Goal: Task Accomplishment & Management: Use online tool/utility

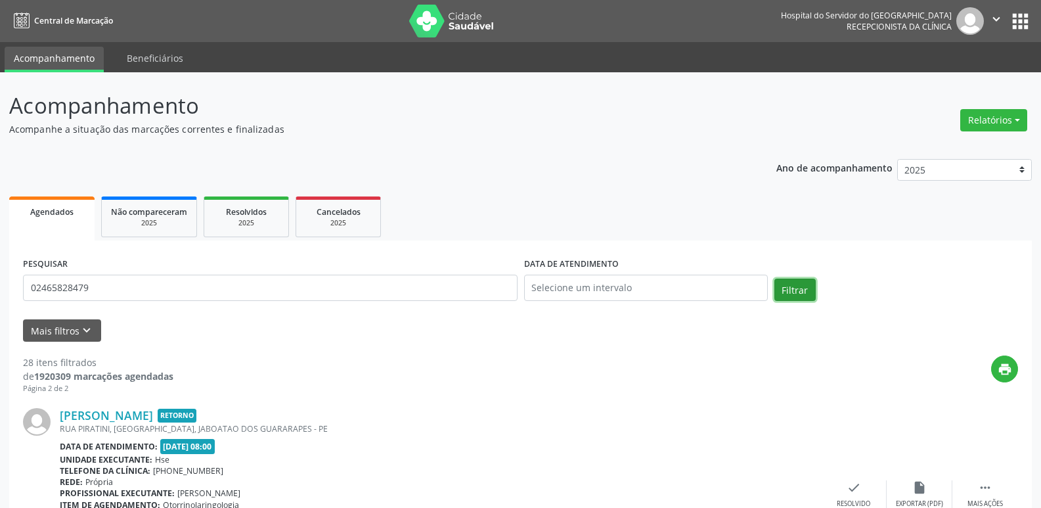
click at [796, 292] on button "Filtrar" at bounding box center [795, 290] width 41 height 22
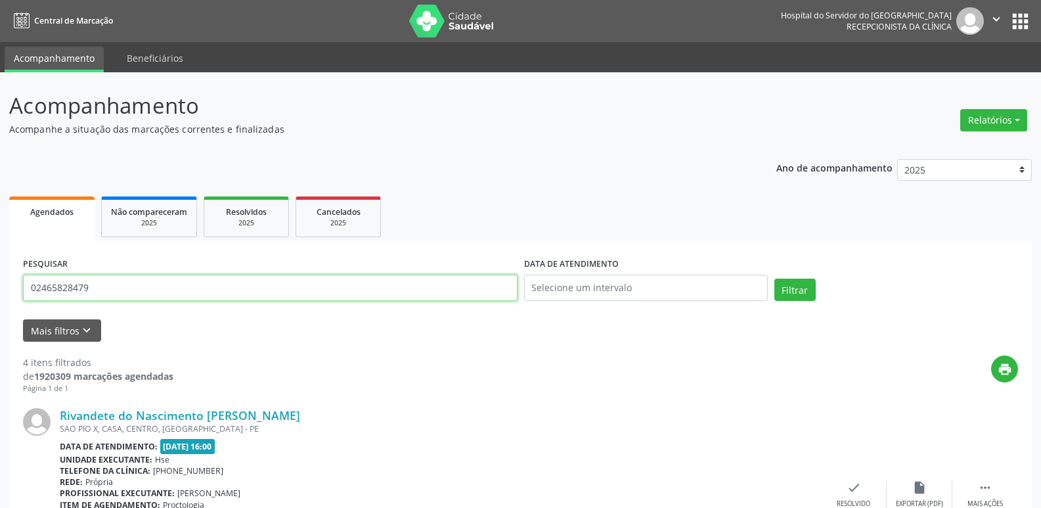
click at [95, 290] on input "02465828479" at bounding box center [270, 288] width 495 height 26
click at [787, 291] on button "Filtrar" at bounding box center [795, 290] width 41 height 22
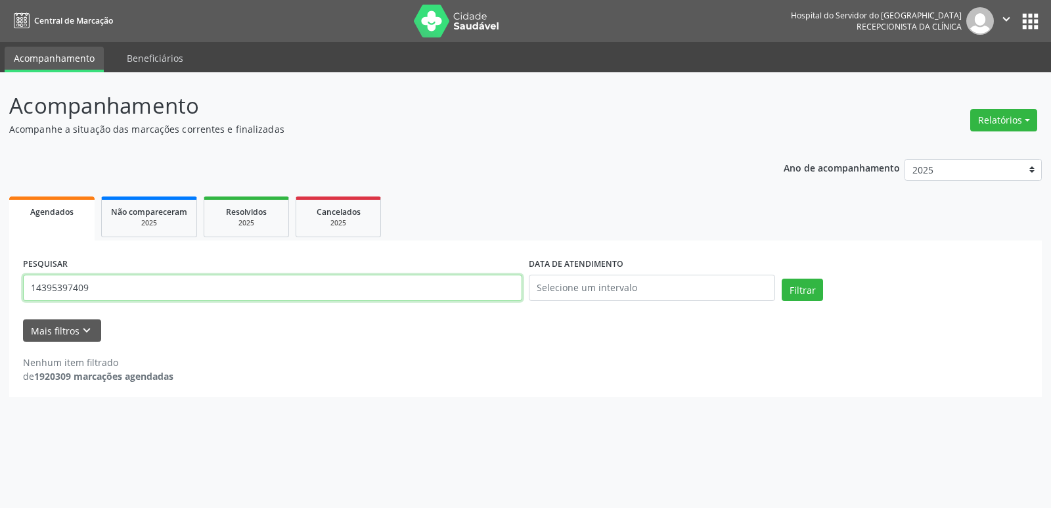
click at [95, 292] on input "14395397409" at bounding box center [272, 288] width 499 height 26
click at [802, 288] on button "Filtrar" at bounding box center [802, 290] width 41 height 22
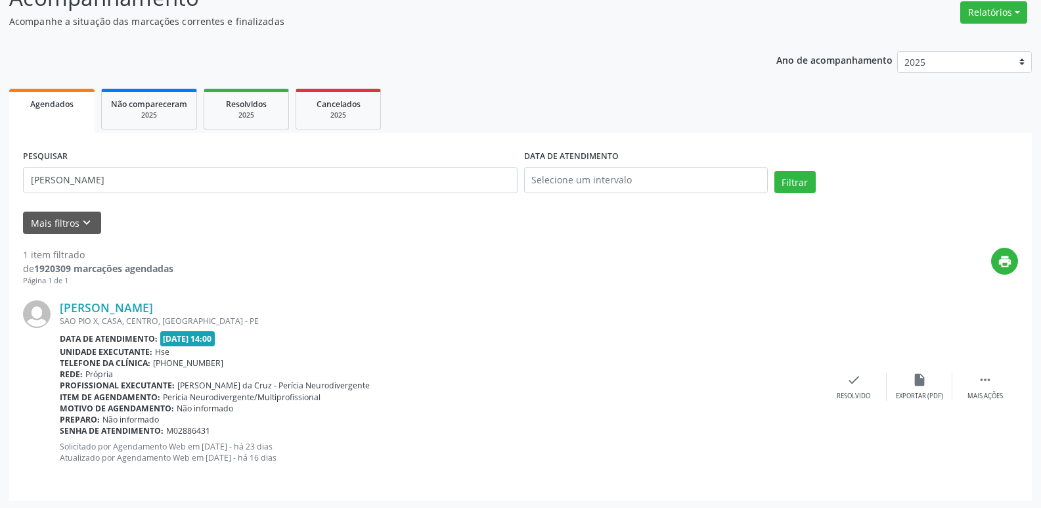
scroll to position [110, 0]
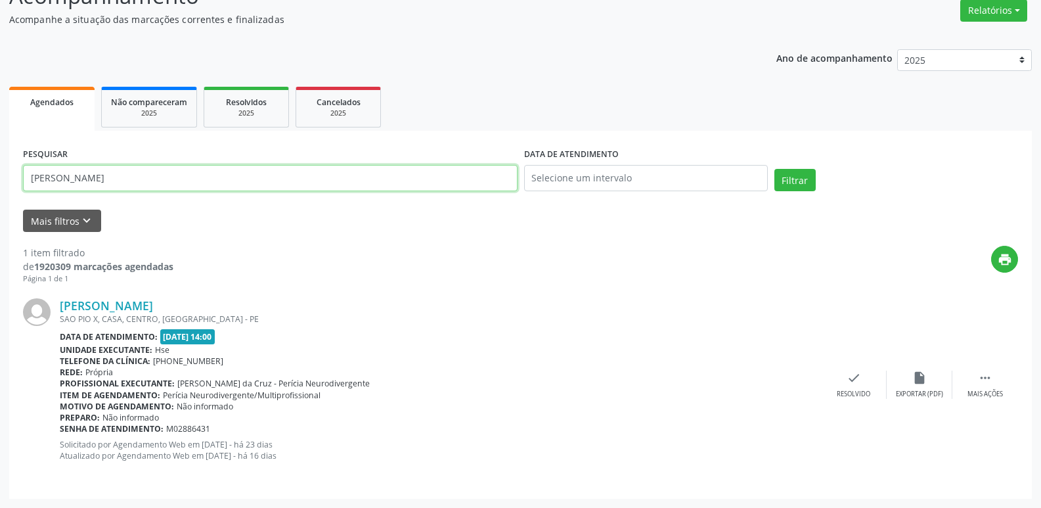
click at [208, 182] on input "[PERSON_NAME]" at bounding box center [270, 178] width 495 height 26
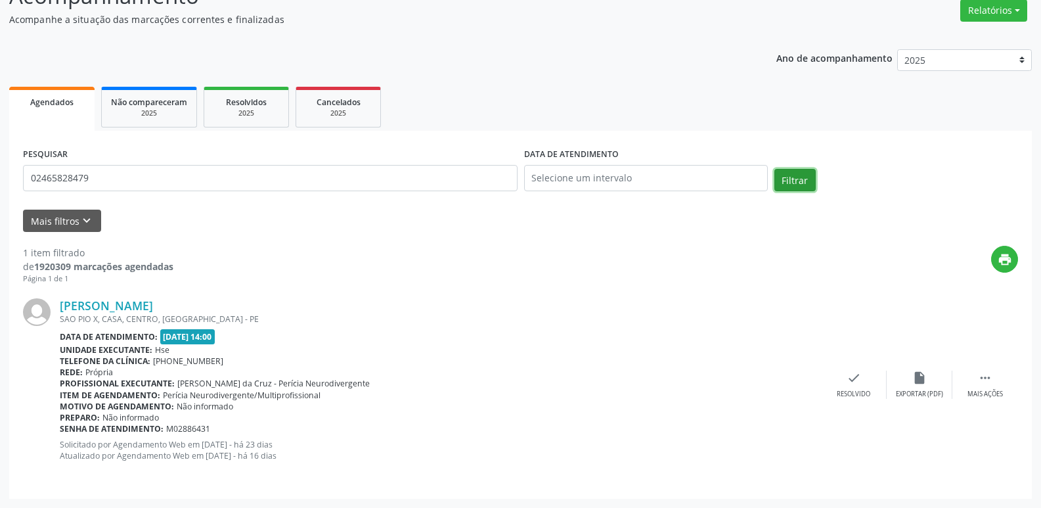
click at [788, 185] on button "Filtrar" at bounding box center [795, 180] width 41 height 22
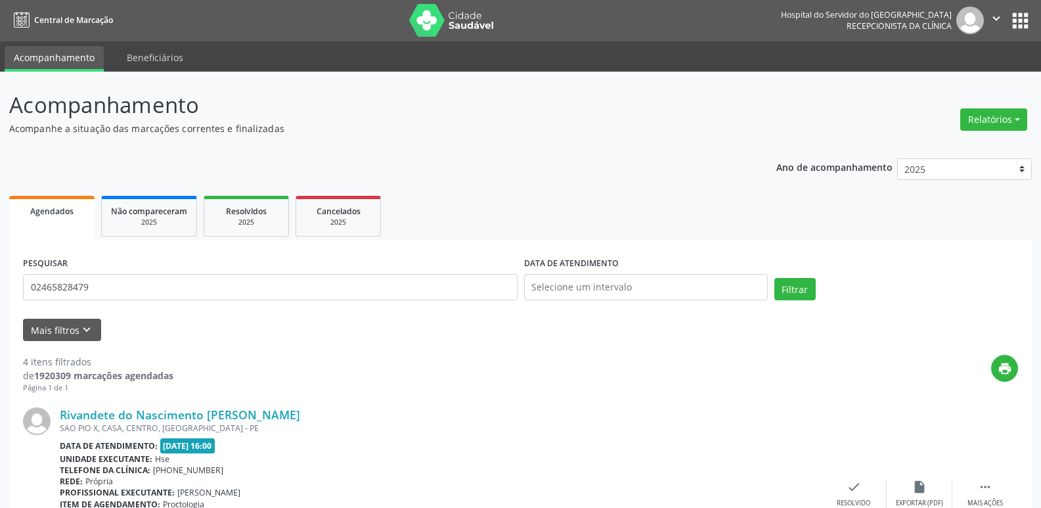
scroll to position [0, 0]
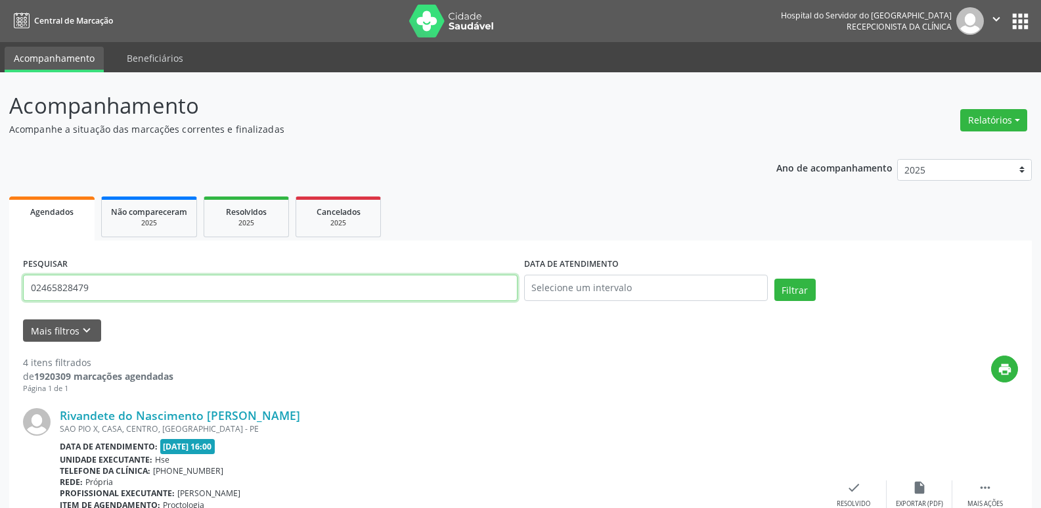
click at [107, 292] on input "02465828479" at bounding box center [270, 288] width 495 height 26
click at [794, 292] on button "Filtrar" at bounding box center [795, 290] width 41 height 22
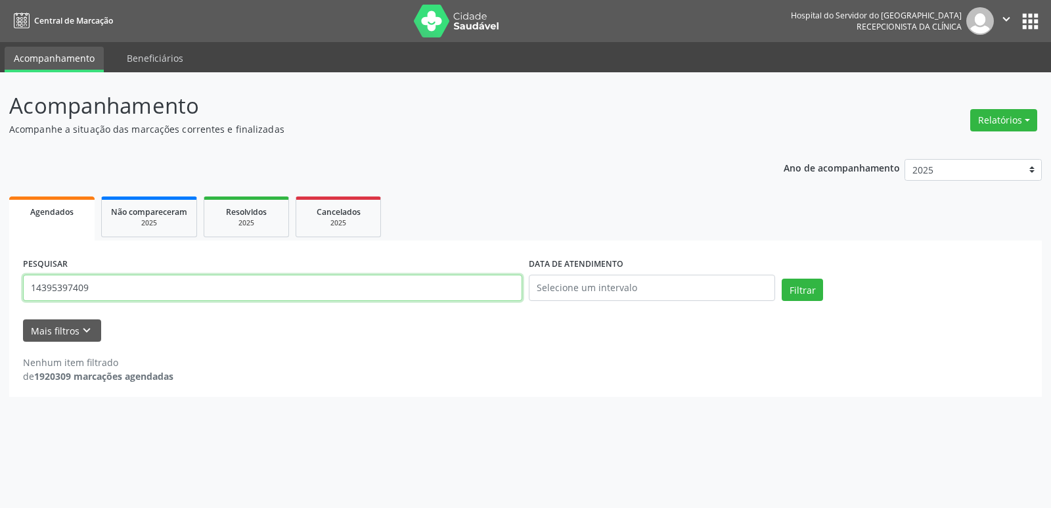
click at [114, 291] on input "14395397409" at bounding box center [272, 288] width 499 height 26
type input "[PERSON_NAME]"
click at [801, 293] on button "Filtrar" at bounding box center [802, 290] width 41 height 22
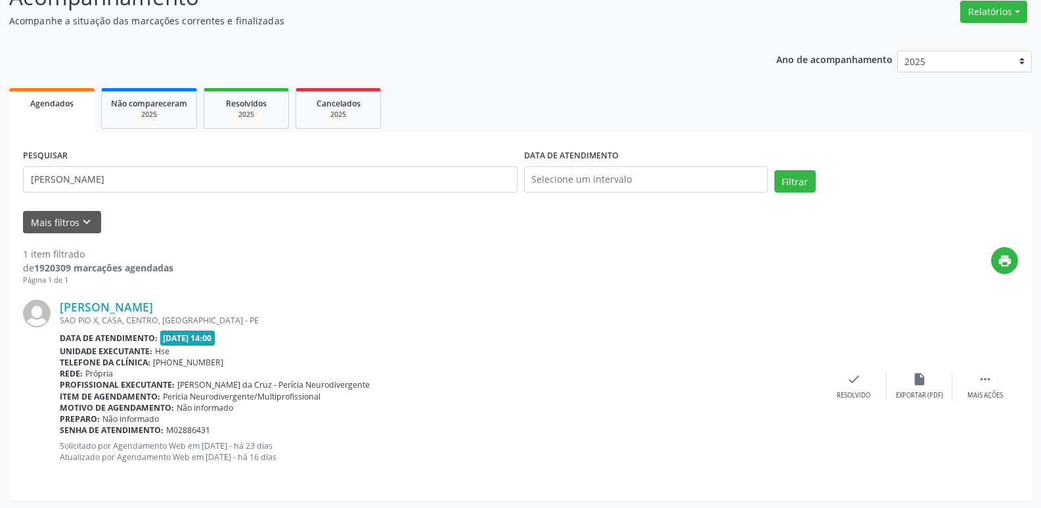
scroll to position [110, 0]
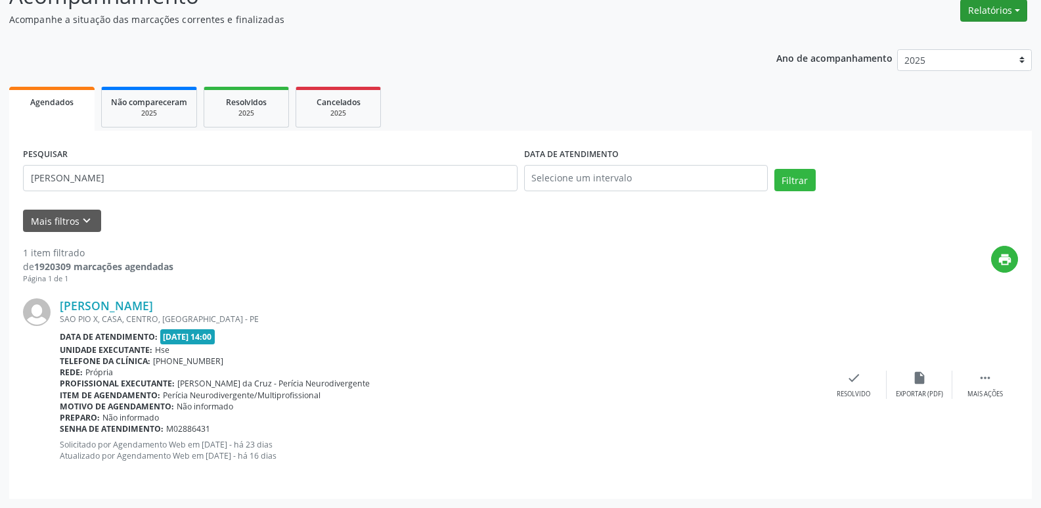
click at [998, 11] on button "Relatórios" at bounding box center [994, 10] width 67 height 22
click at [965, 34] on link "Agendamentos" at bounding box center [957, 39] width 141 height 18
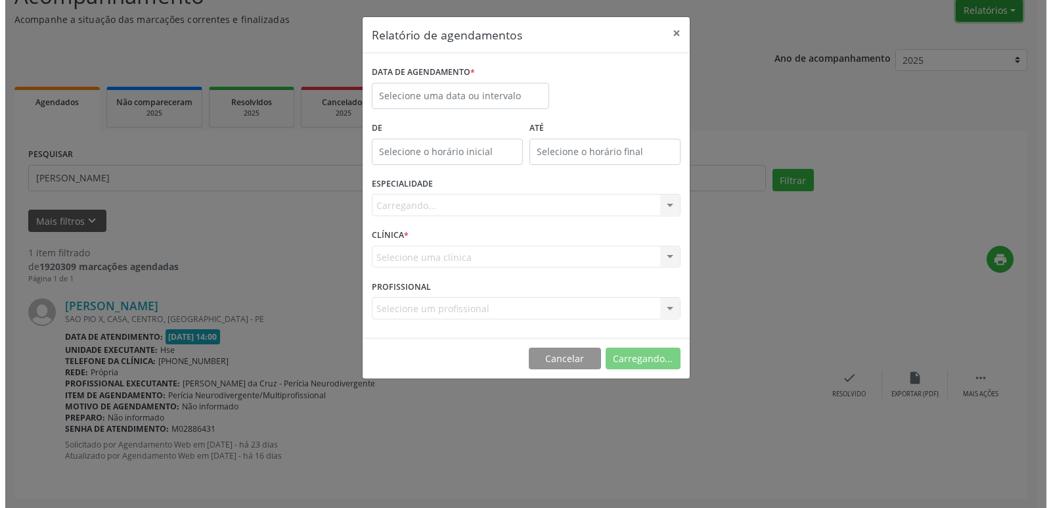
scroll to position [109, 0]
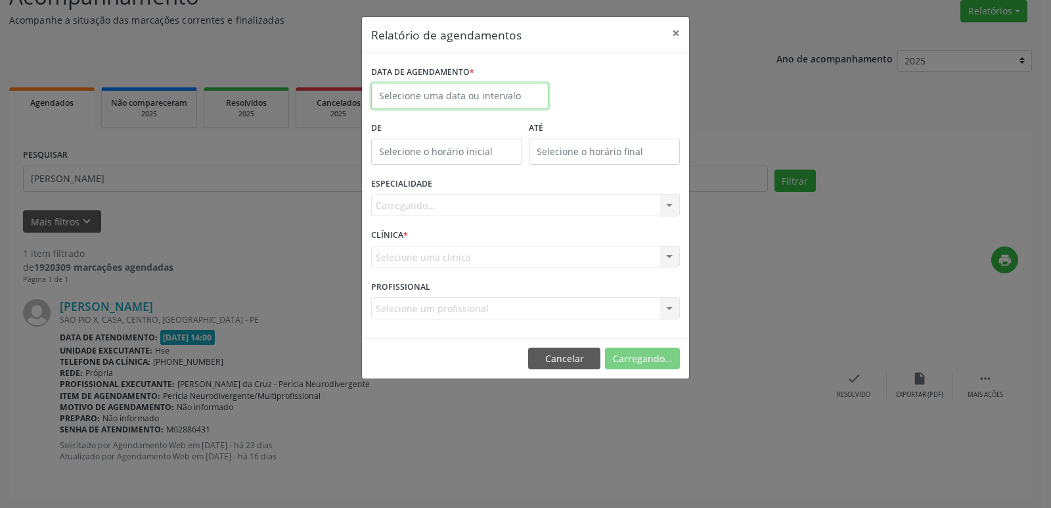
click at [454, 94] on input "text" at bounding box center [459, 96] width 177 height 26
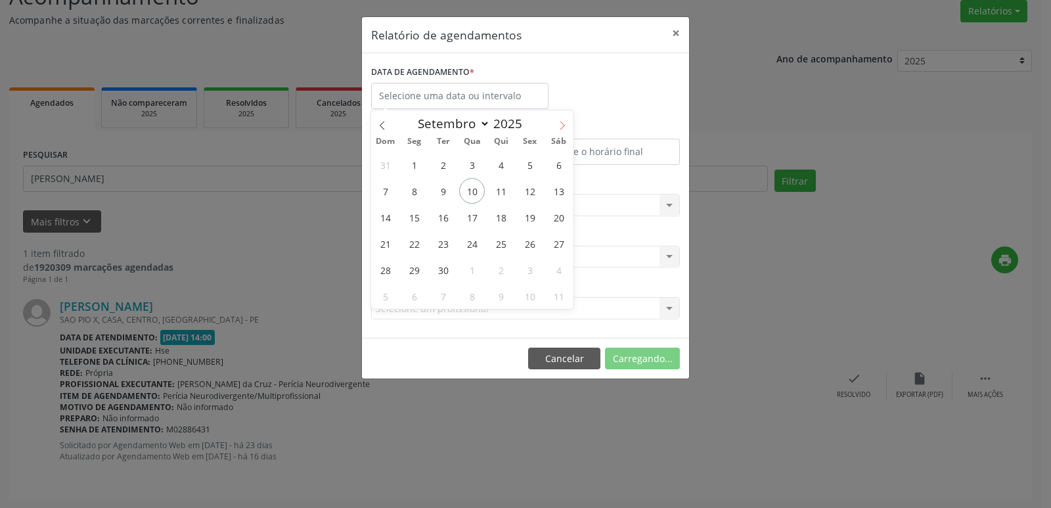
click at [558, 126] on icon at bounding box center [562, 125] width 9 height 9
select select "9"
click at [472, 193] on span "8" at bounding box center [472, 191] width 26 height 26
type input "[DATE]"
click at [472, 193] on span "8" at bounding box center [472, 191] width 26 height 26
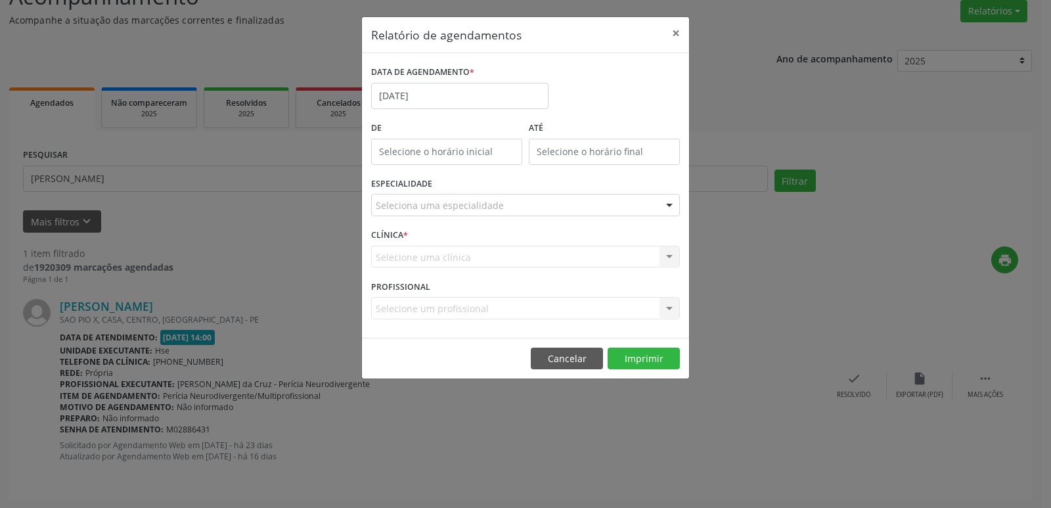
click at [662, 204] on div at bounding box center [670, 205] width 20 height 22
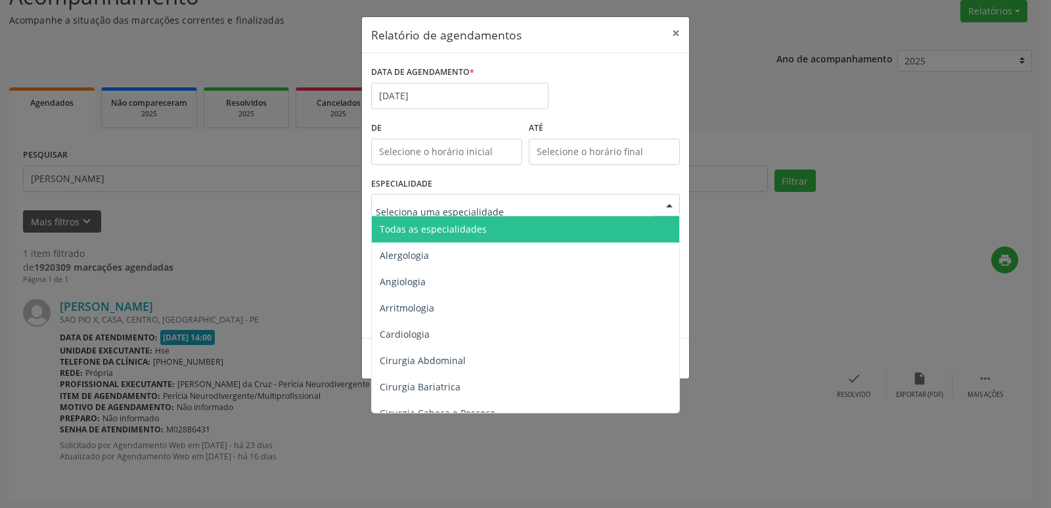
click at [531, 224] on span "Todas as especialidades" at bounding box center [526, 229] width 309 height 26
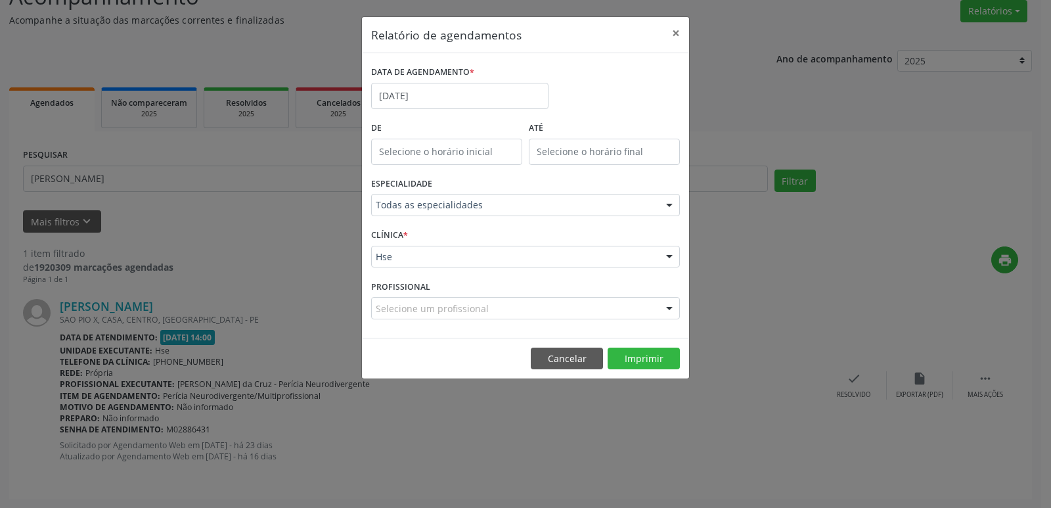
click at [664, 254] on div at bounding box center [670, 257] width 20 height 22
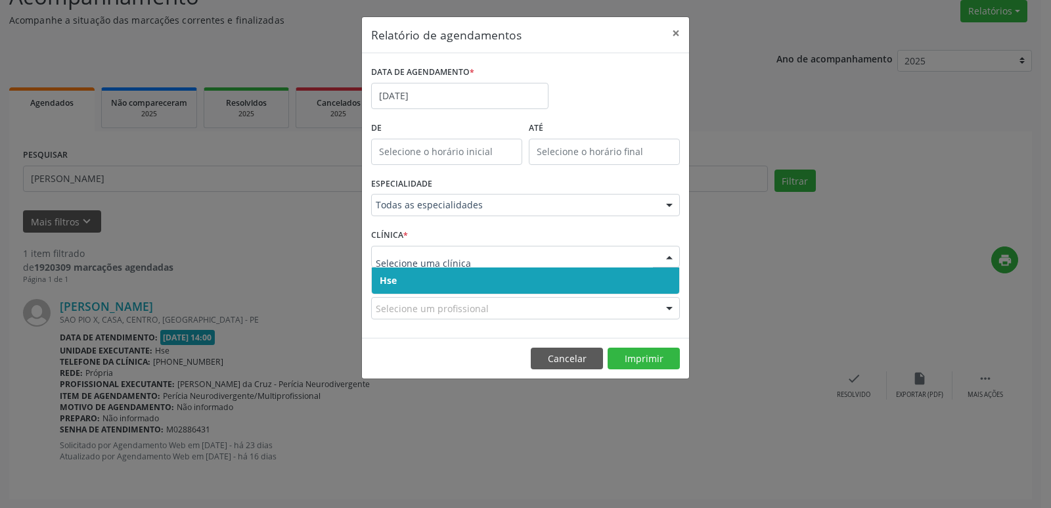
click at [463, 279] on span "Hse" at bounding box center [525, 280] width 307 height 26
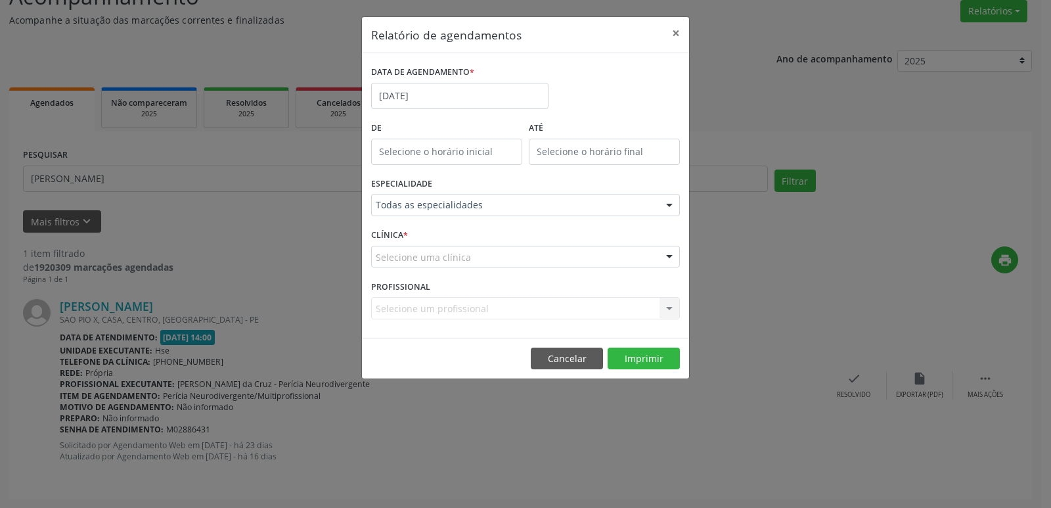
click at [673, 253] on div at bounding box center [670, 257] width 20 height 22
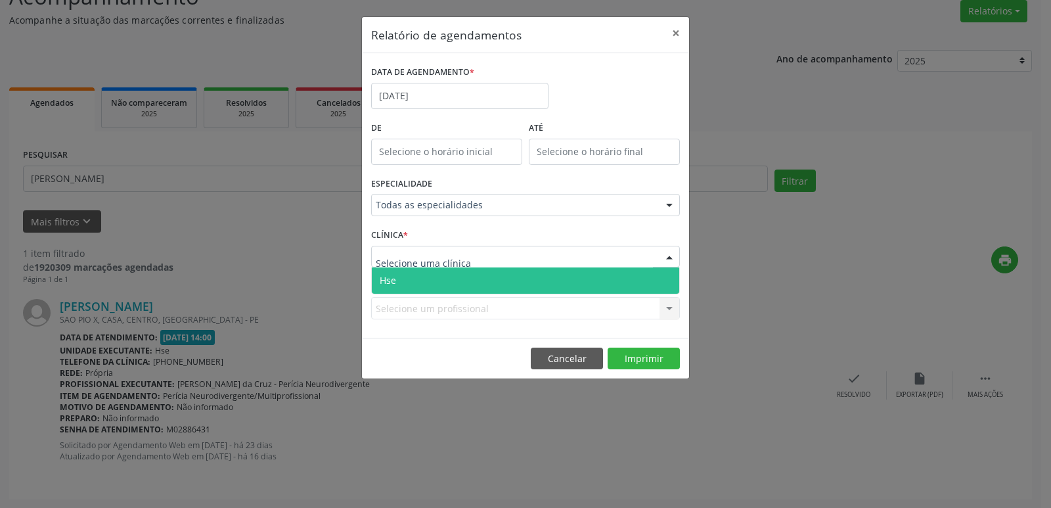
click at [488, 275] on span "Hse" at bounding box center [525, 280] width 307 height 26
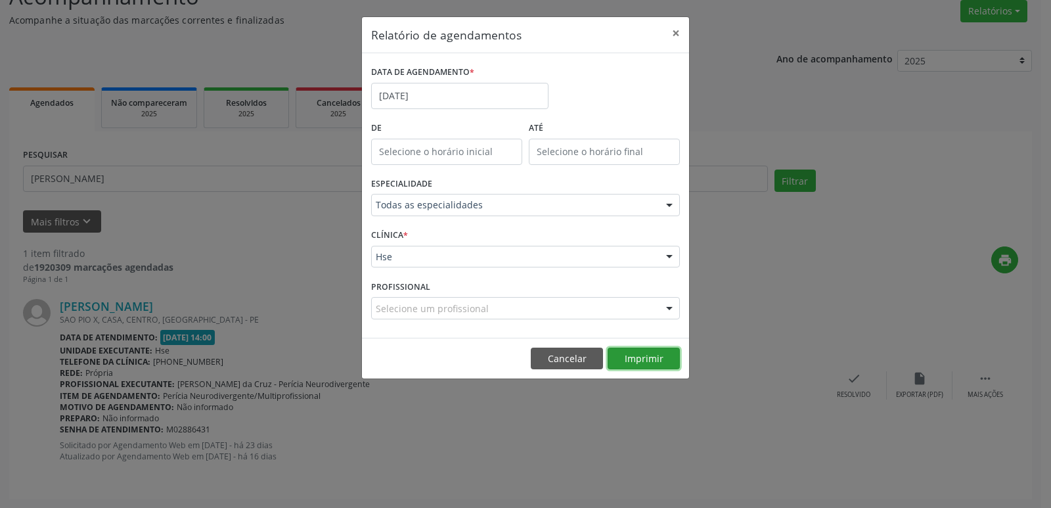
click at [647, 361] on button "Imprimir" at bounding box center [644, 359] width 72 height 22
click at [434, 98] on input "[DATE]" at bounding box center [459, 96] width 177 height 26
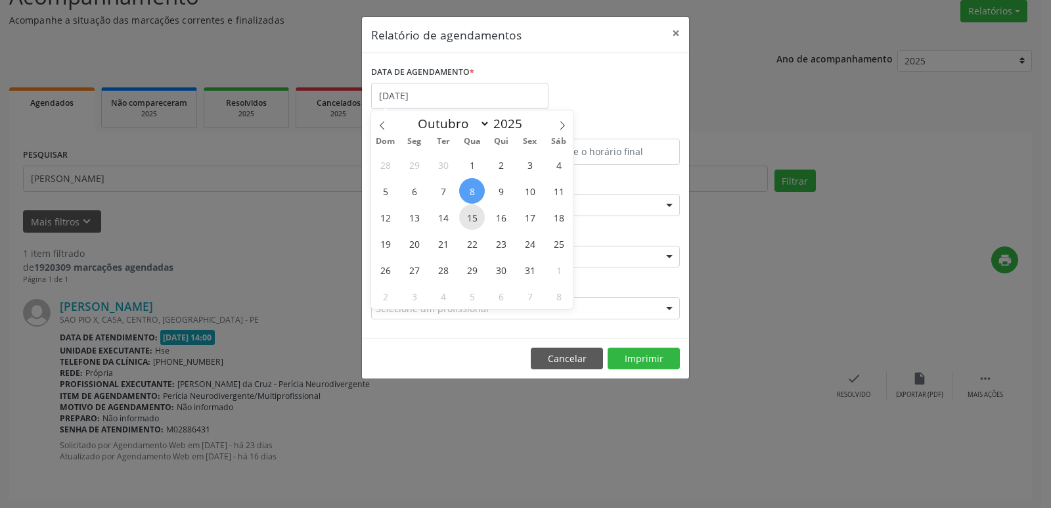
click at [474, 220] on span "15" at bounding box center [472, 217] width 26 height 26
type input "[DATE]"
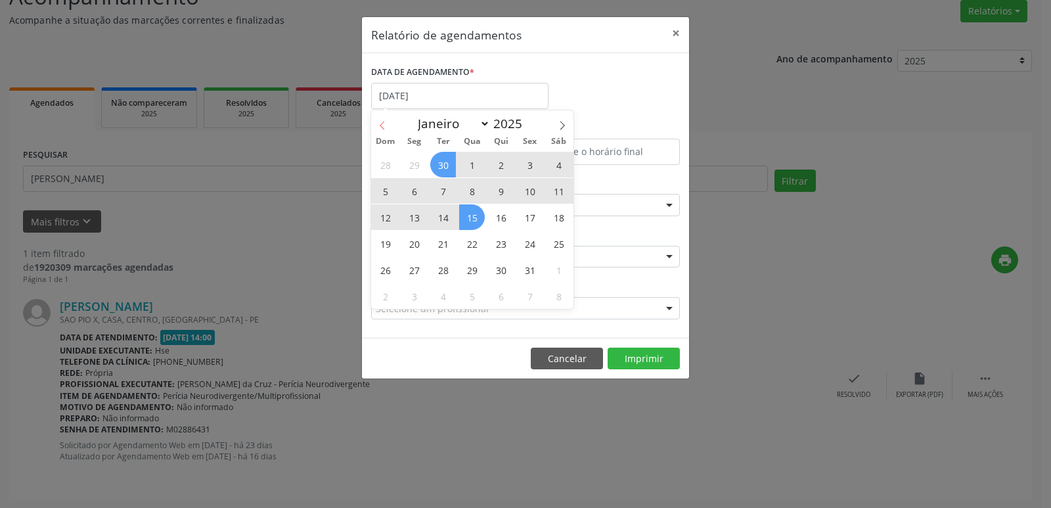
click at [378, 121] on icon at bounding box center [382, 125] width 9 height 9
select select "8"
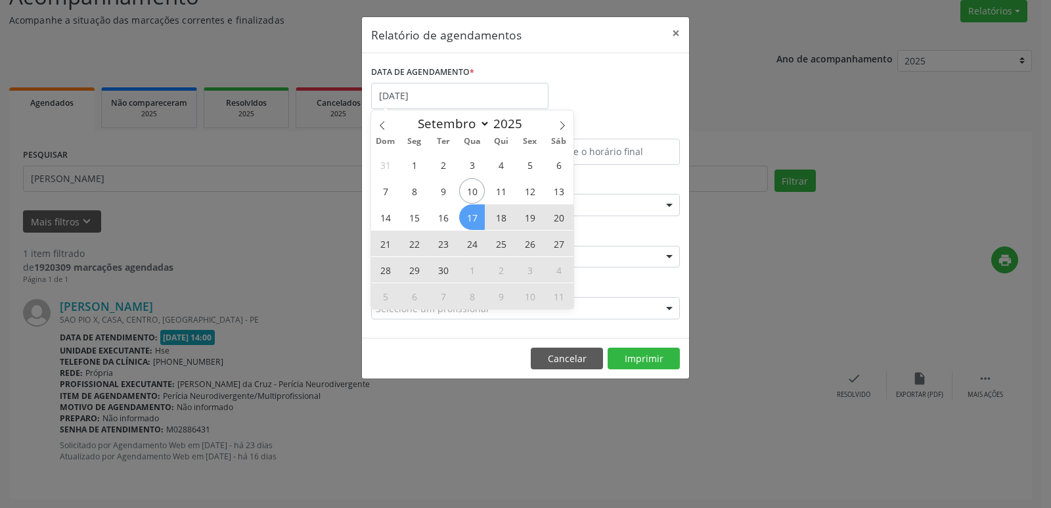
click at [474, 217] on span "17" at bounding box center [472, 217] width 26 height 26
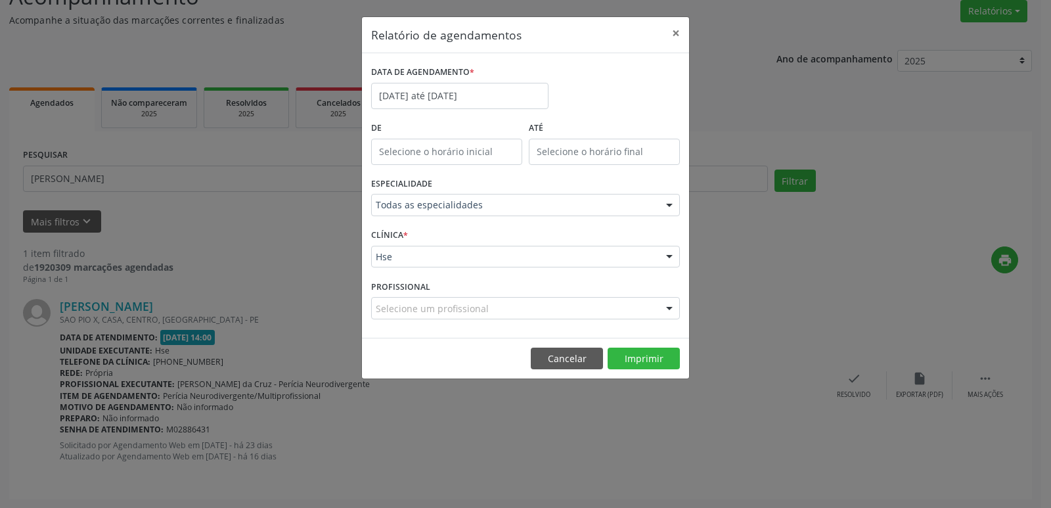
click at [674, 204] on div at bounding box center [670, 205] width 20 height 22
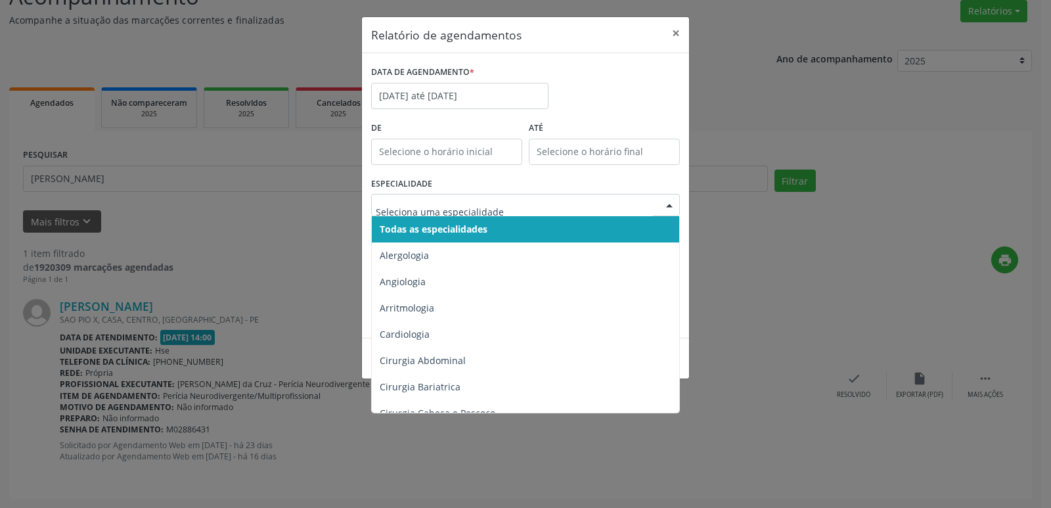
click at [543, 236] on span "Todas as especialidades" at bounding box center [526, 229] width 309 height 26
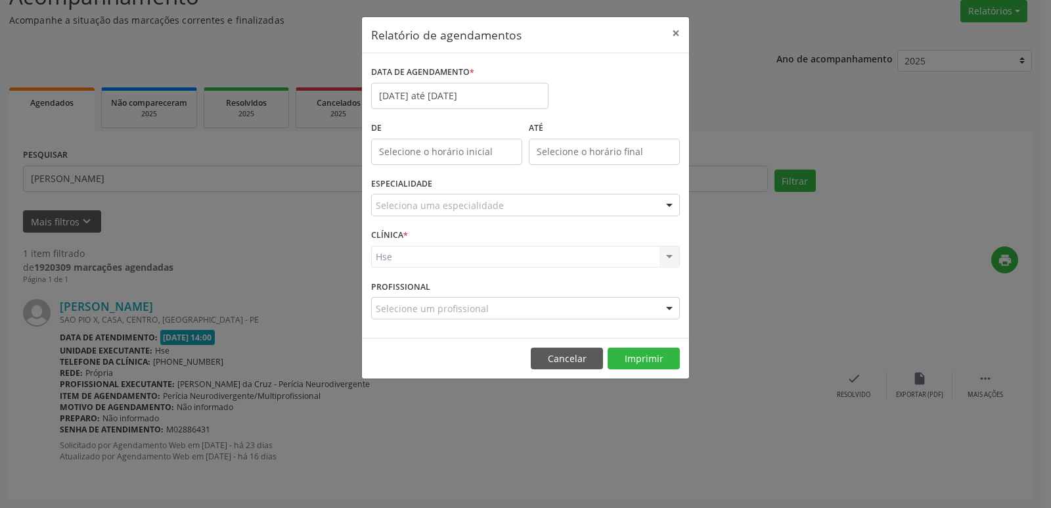
click at [670, 205] on div at bounding box center [670, 205] width 20 height 22
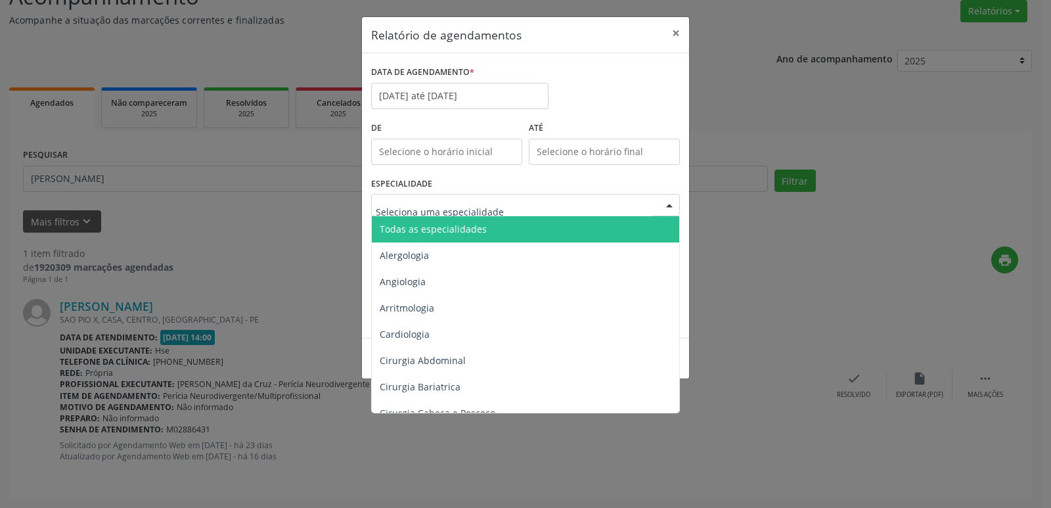
click at [511, 230] on span "Todas as especialidades" at bounding box center [526, 229] width 309 height 26
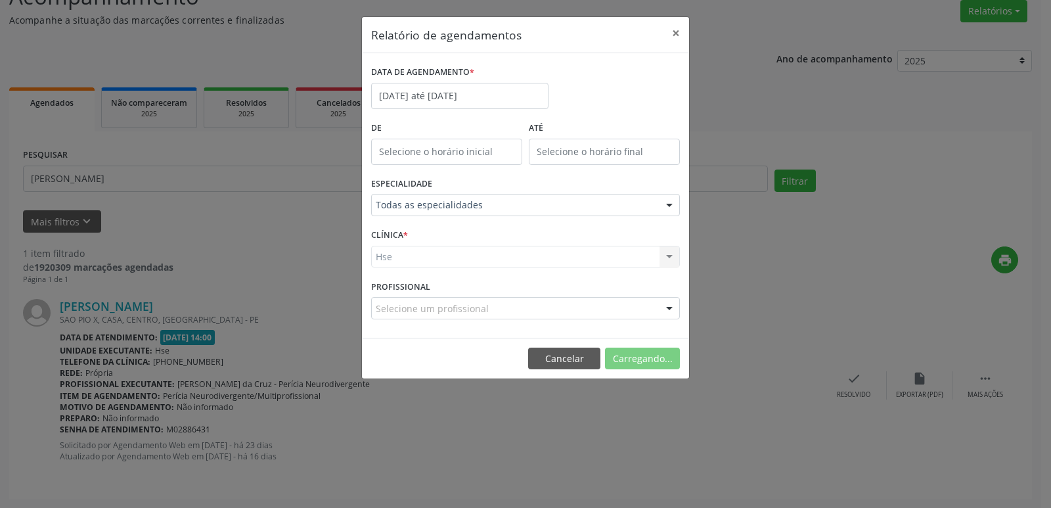
click at [671, 255] on div "Hse Hse Nenhum resultado encontrado para: " " Não há nenhuma opção para ser exi…" at bounding box center [525, 257] width 309 height 22
click at [668, 258] on div "Hse Hse Nenhum resultado encontrado para: " " Não há nenhuma opção para ser exi…" at bounding box center [525, 257] width 309 height 22
click at [668, 258] on div at bounding box center [670, 257] width 20 height 22
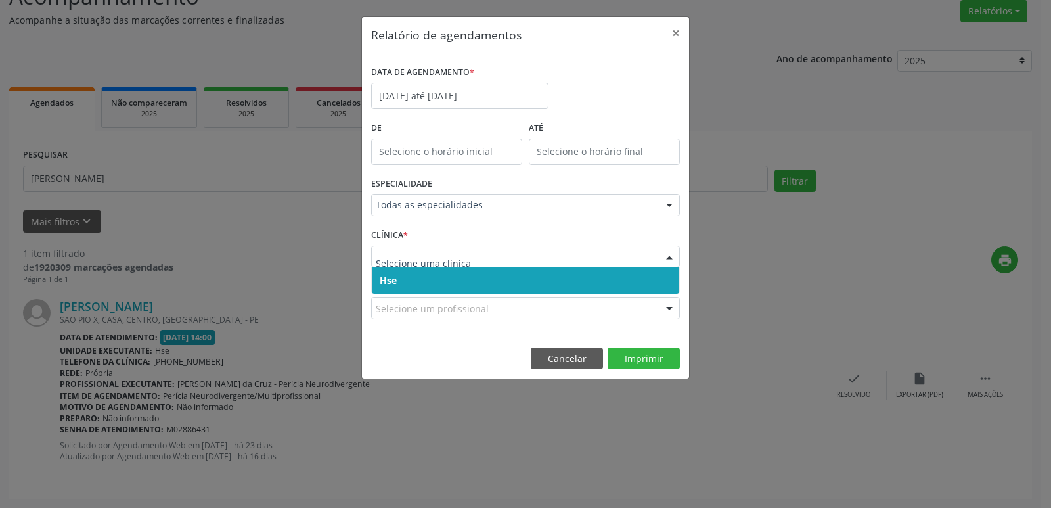
click at [480, 278] on span "Hse" at bounding box center [525, 280] width 307 height 26
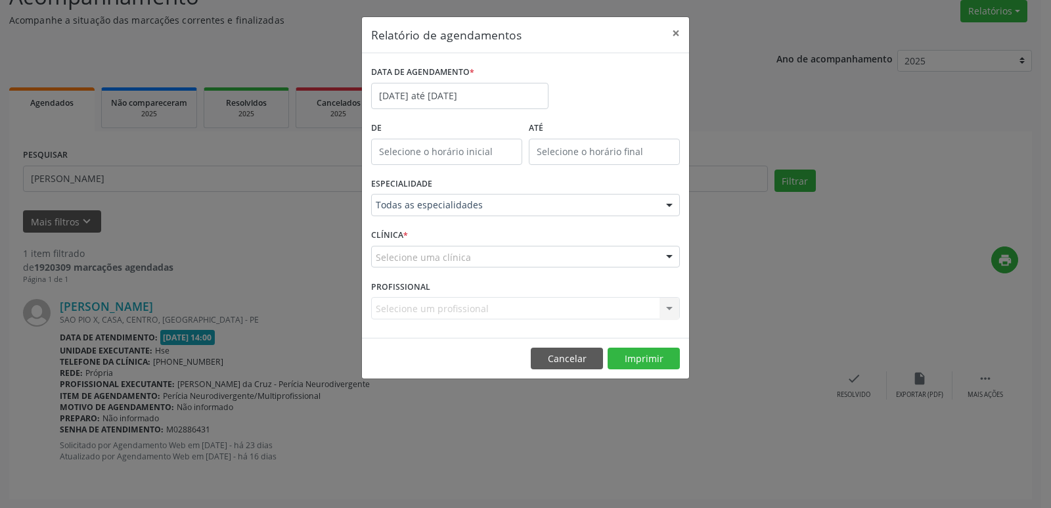
click at [673, 256] on div at bounding box center [670, 257] width 20 height 22
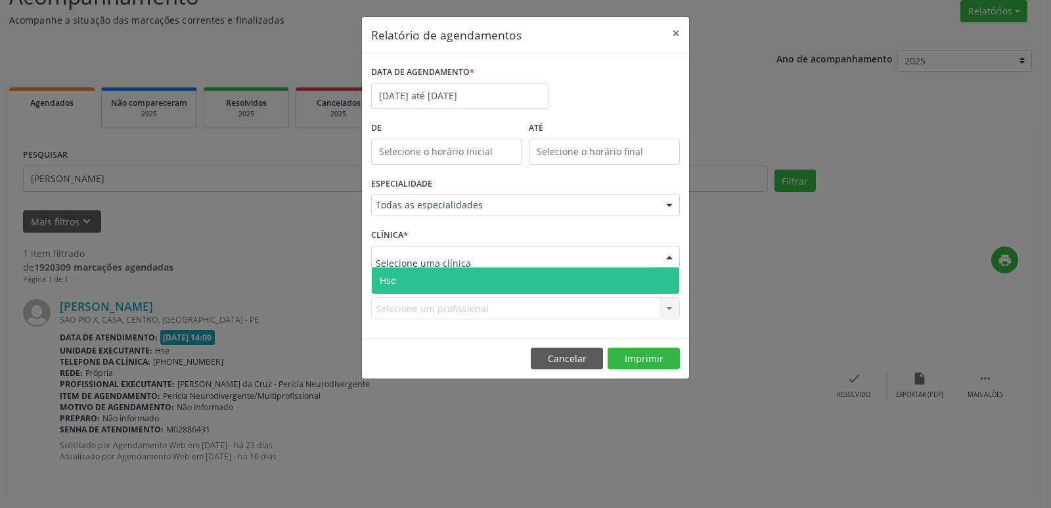
click at [522, 284] on span "Hse" at bounding box center [525, 280] width 307 height 26
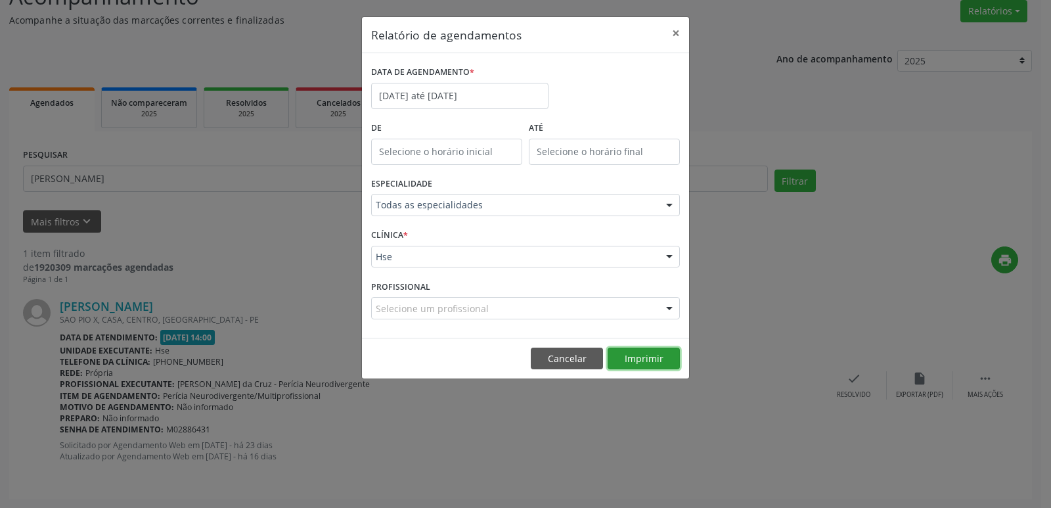
click at [645, 359] on button "Imprimir" at bounding box center [644, 359] width 72 height 22
